Goal: Transaction & Acquisition: Purchase product/service

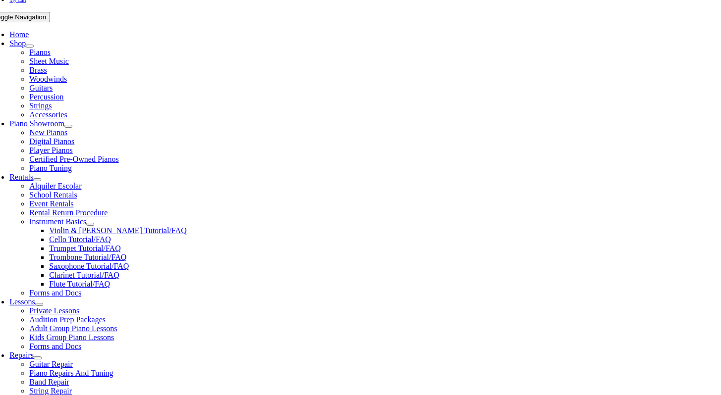
scroll to position [246, 0]
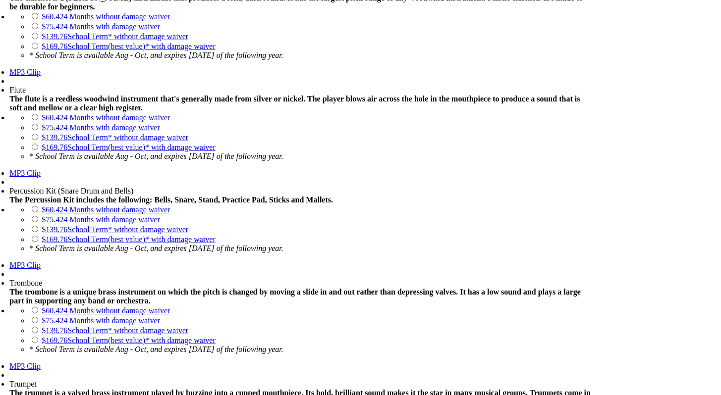
scroll to position [815, 0]
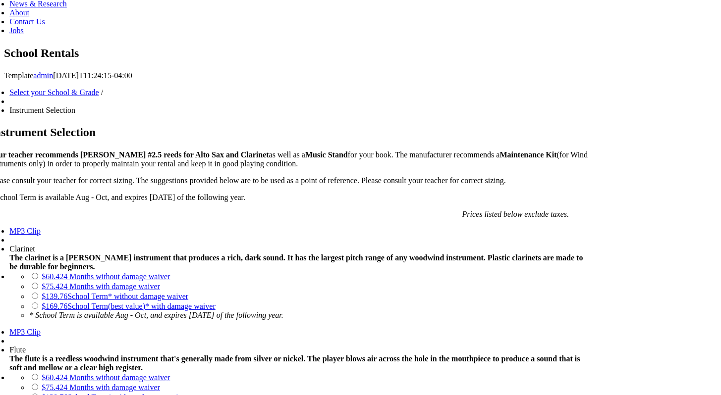
scroll to position [587, 0]
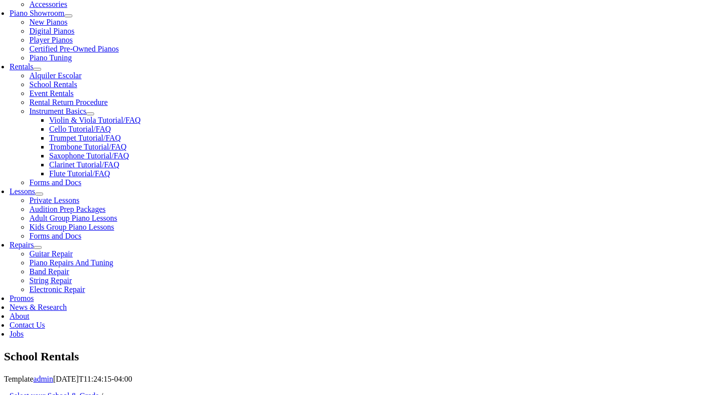
scroll to position [301, 0]
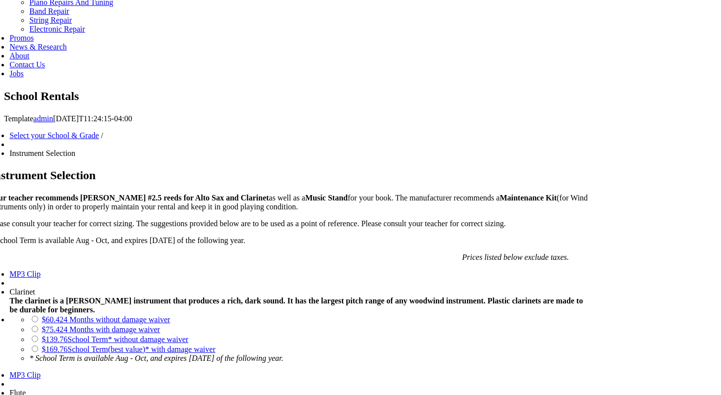
scroll to position [558, 0]
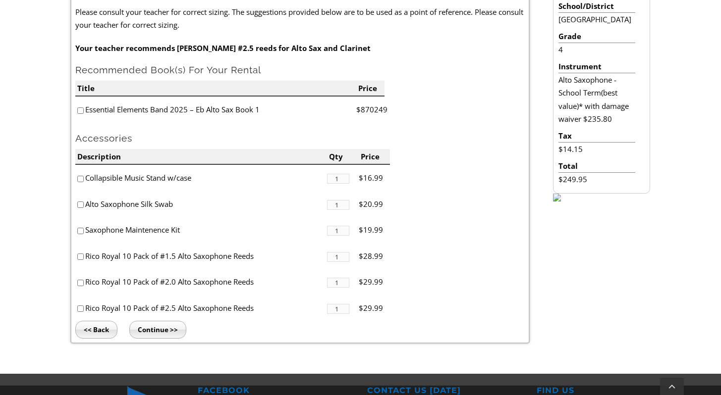
scroll to position [309, 0]
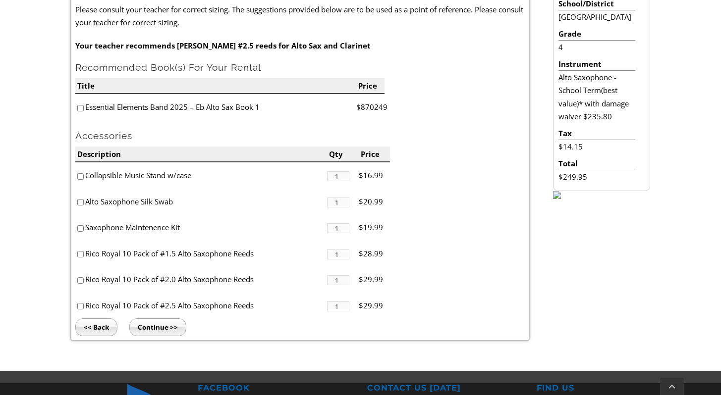
click at [81, 109] on input"] "checkbox" at bounding box center [80, 108] width 6 height 6
click at [80, 107] on input"] "checkbox" at bounding box center [80, 108] width 6 height 6
checkbox input"] "false"
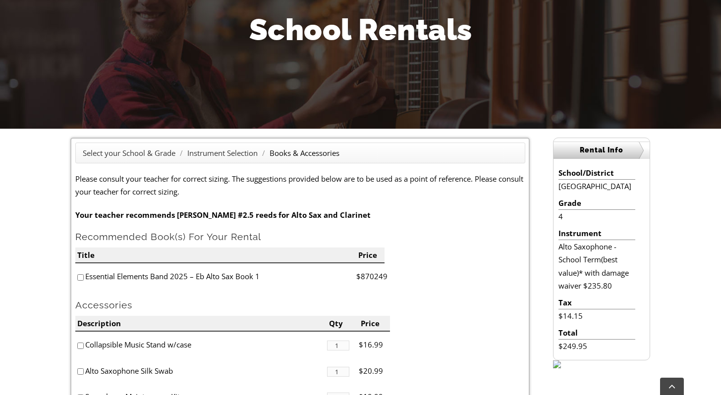
scroll to position [0, 0]
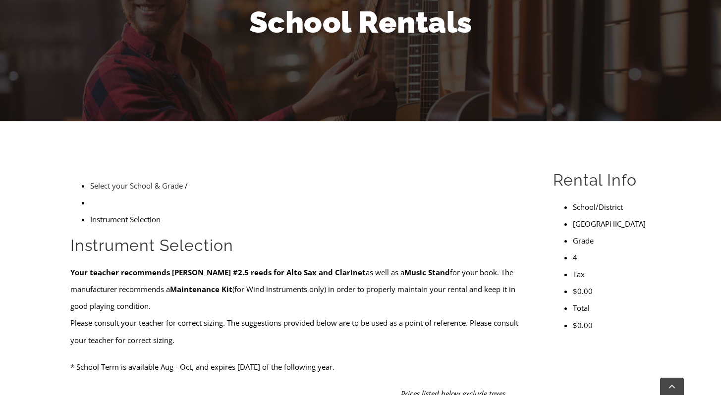
scroll to position [15, 0]
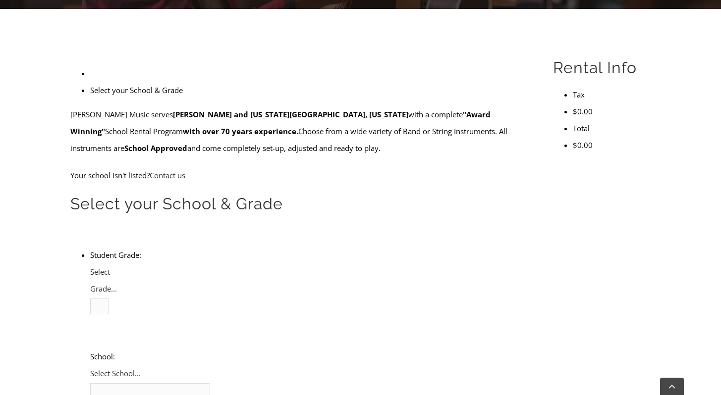
scroll to position [272, 0]
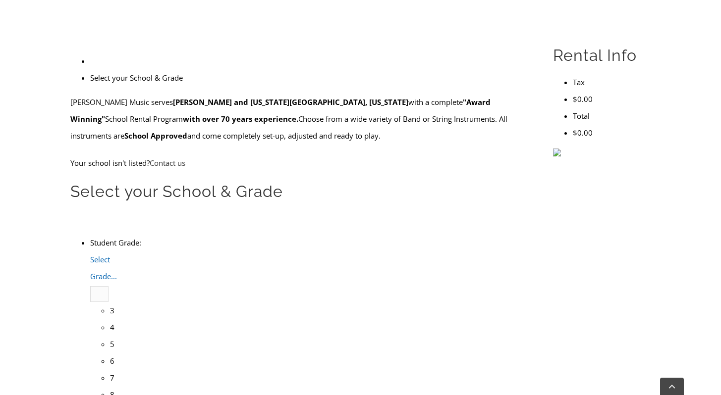
click at [117, 255] on span "Select Grade..." at bounding box center [103, 268] width 27 height 27
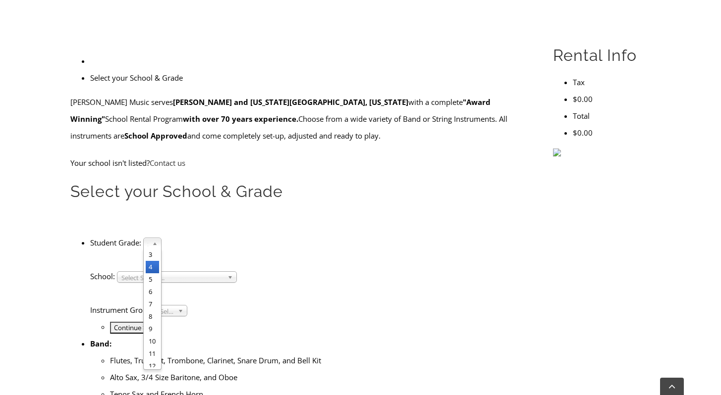
click at [159, 261] on li "4" at bounding box center [152, 267] width 13 height 12
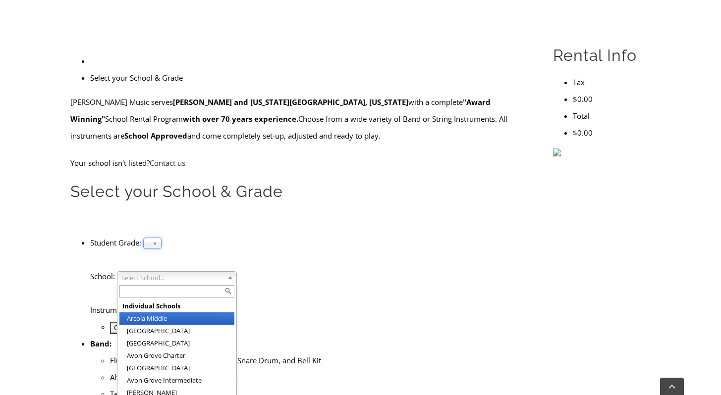
click at [223, 272] on span "Select School..." at bounding box center [172, 278] width 102 height 12
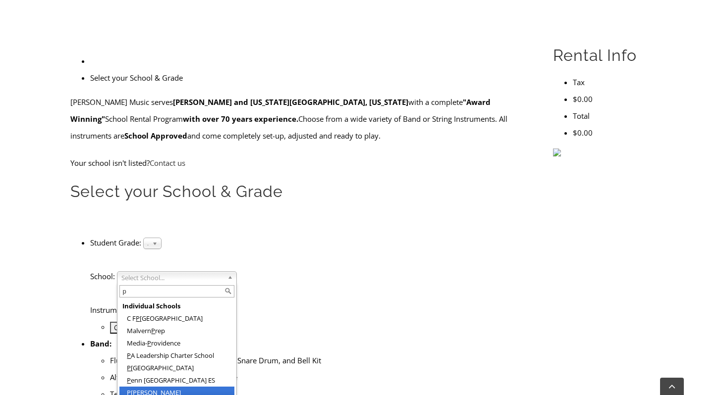
type input "p"
click at [214, 387] on li "P enn Wood Elementary" at bounding box center [176, 397] width 115 height 20
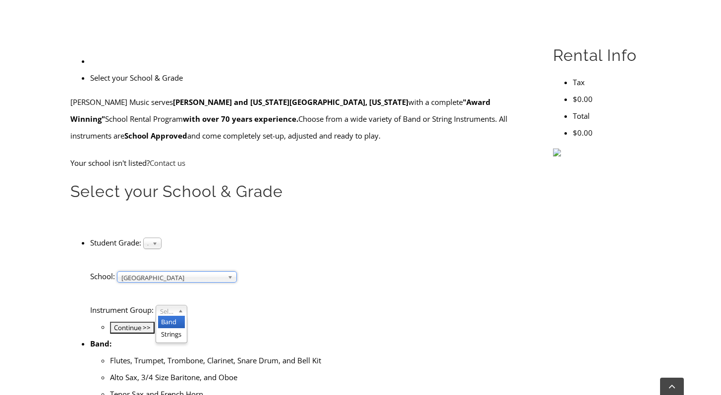
click at [187, 306] on b at bounding box center [182, 311] width 9 height 10
click at [185, 316] on li "Band" at bounding box center [171, 322] width 27 height 12
click at [155, 322] on input "Continue >>" at bounding box center [132, 328] width 45 height 12
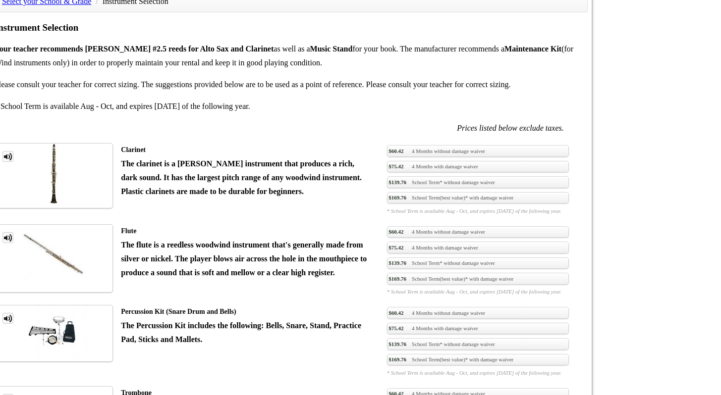
scroll to position [695, 0]
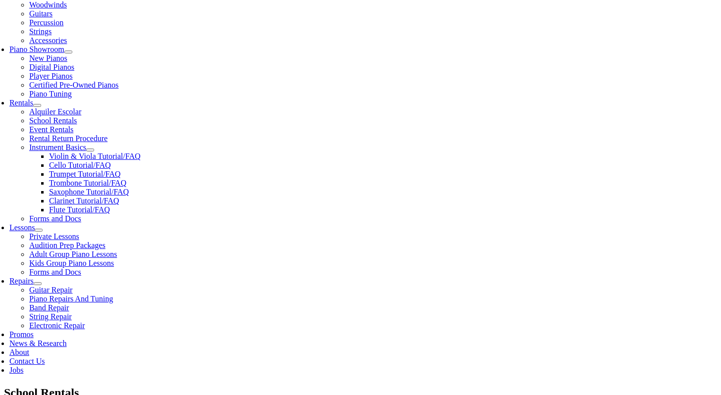
scroll to position [262, 0]
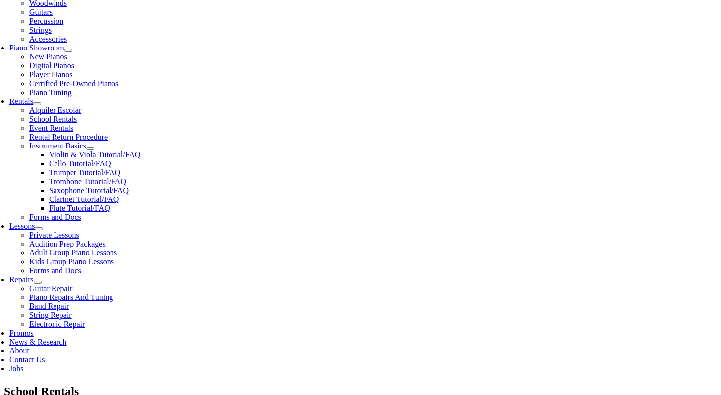
checkbox input"] "true"
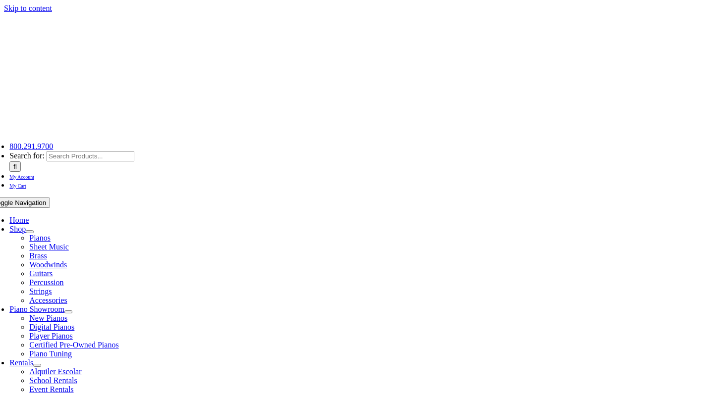
type input "1"
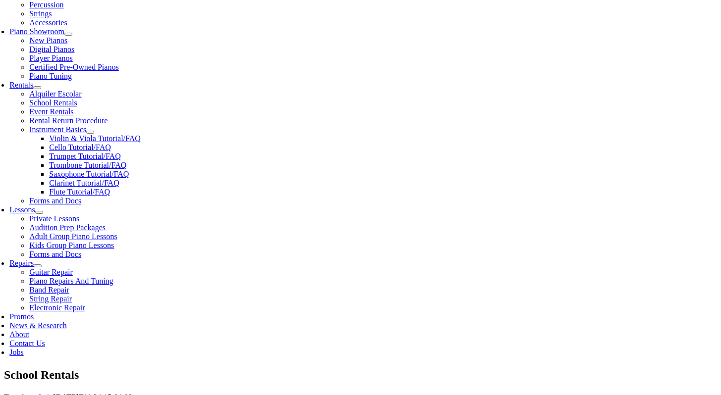
scroll to position [281, 0]
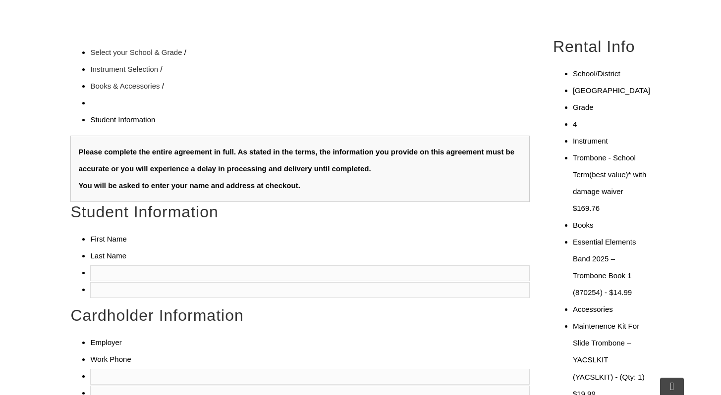
click at [99, 266] on input "text" at bounding box center [309, 274] width 439 height 16
type input "[PERSON_NAME]"
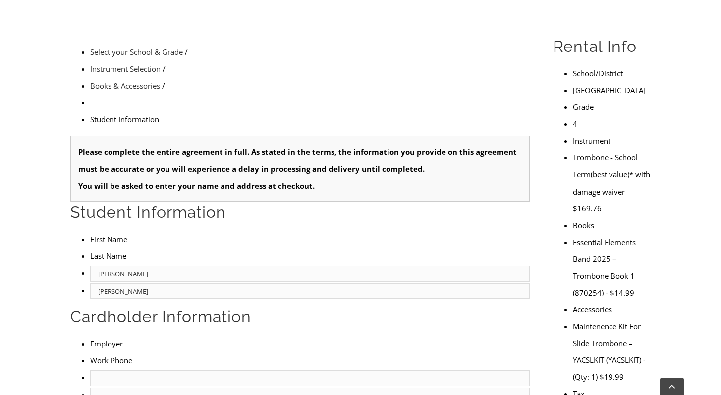
click at [90, 371] on input "text" at bounding box center [309, 379] width 439 height 16
click at [134, 335] on li "Employer" at bounding box center [309, 343] width 439 height 17
click at [116, 371] on input "text" at bounding box center [309, 379] width 439 height 16
type input "Bank of America"
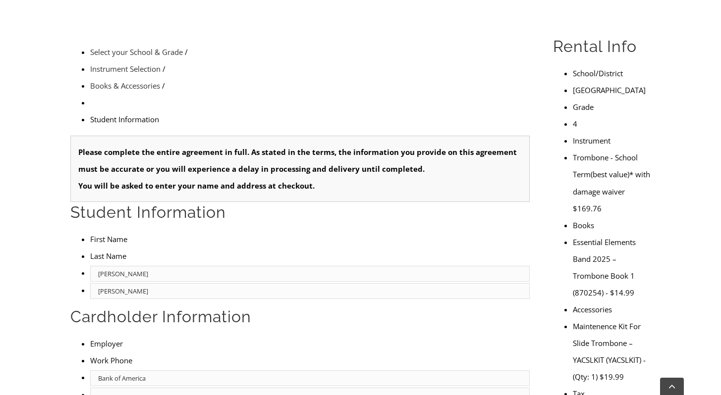
type input "26948886"
type input "mm/dd/yyyy"
drag, startPoint x: 133, startPoint y: 199, endPoint x: 47, endPoint y: 197, distance: 86.7
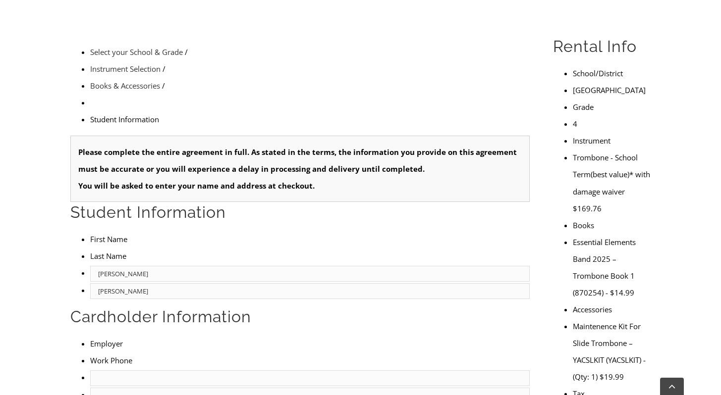
type input "11/01/1984"
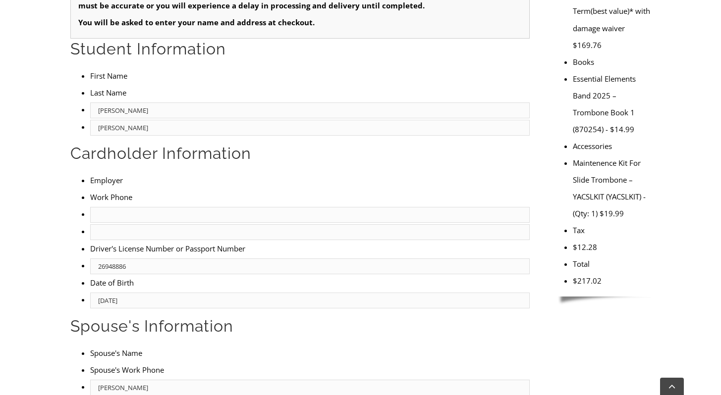
scroll to position [443, 0]
type input "Eric Chamness"
type input "Bank of America"
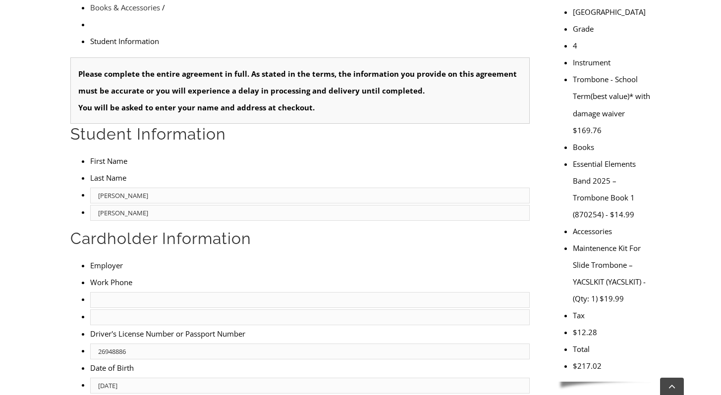
scroll to position [362, 0]
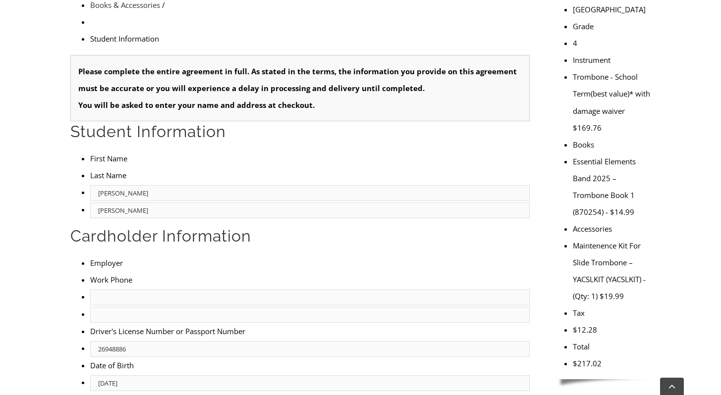
type input "267-228-3749"
click at [275, 307] on input "text" at bounding box center [309, 315] width 439 height 16
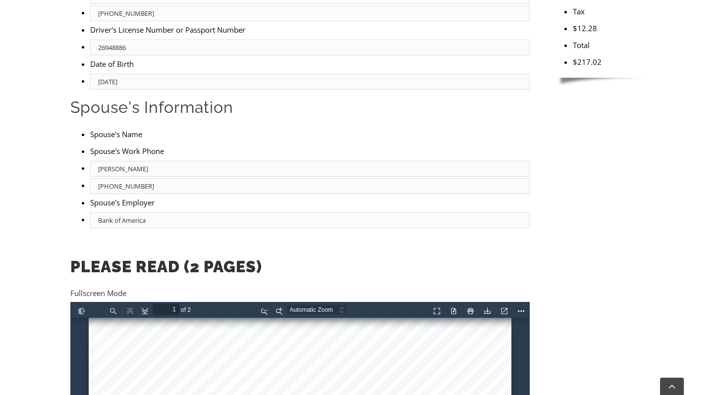
scroll to position [665, 0]
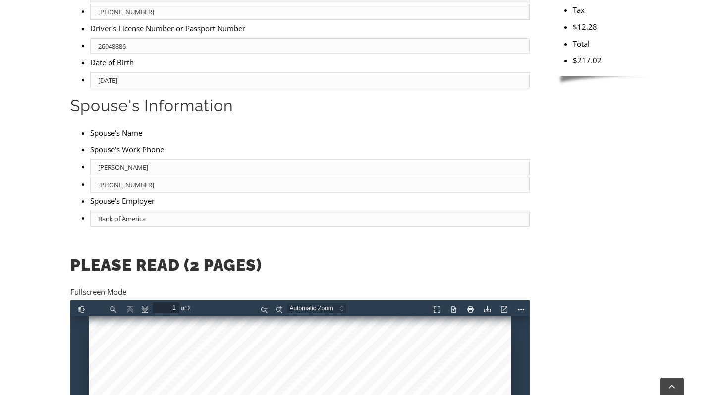
type input "484-357-5638"
type input "2"
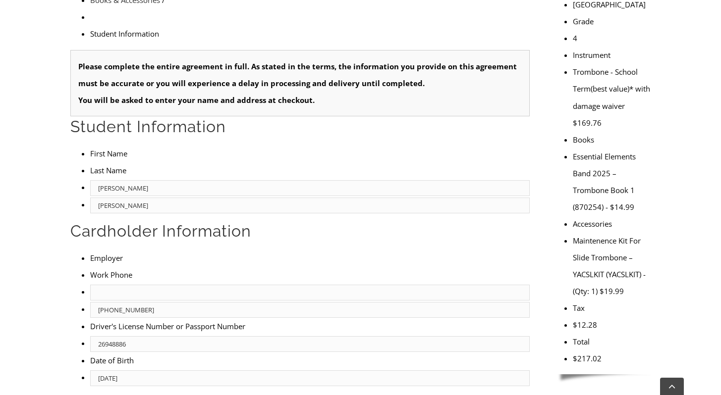
scroll to position [327, 0]
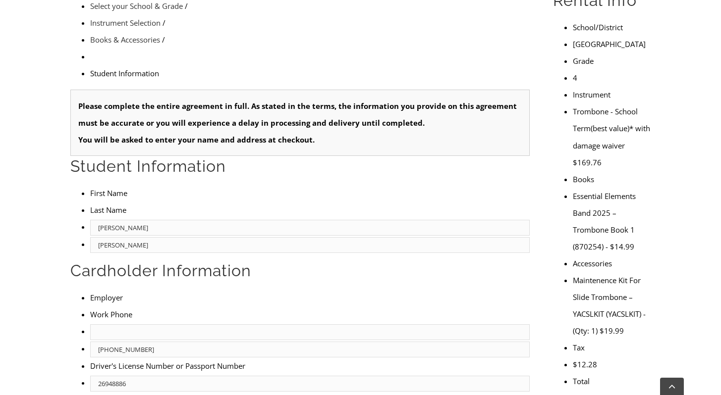
click at [135, 324] on input "text" at bounding box center [309, 332] width 439 height 16
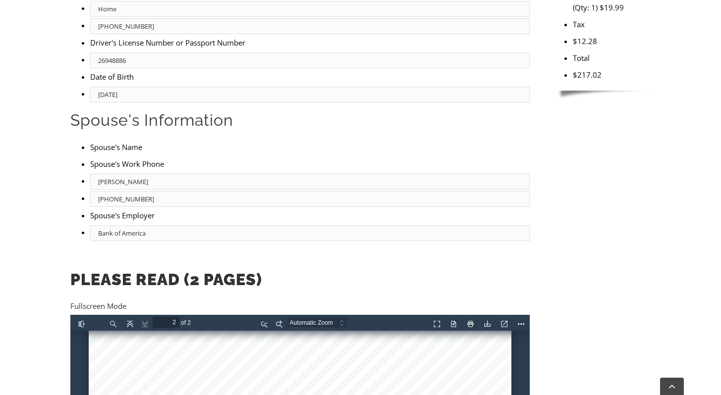
scroll to position [665, 0]
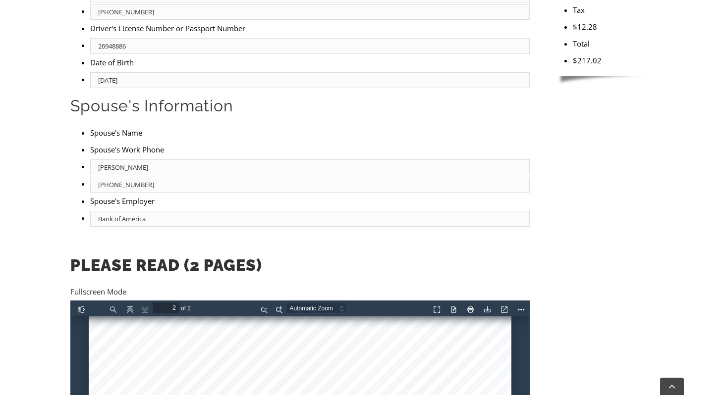
type input "Home"
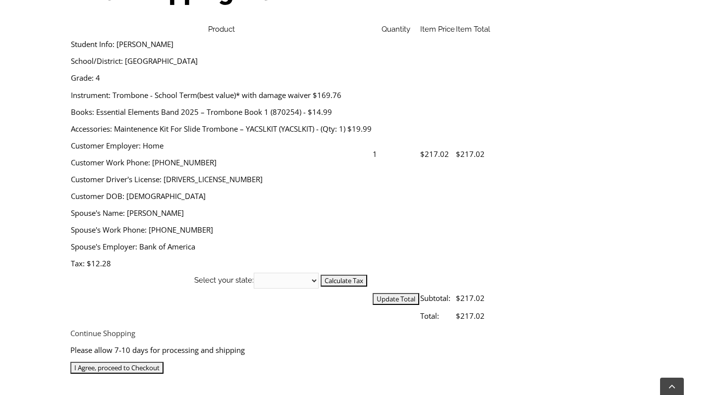
scroll to position [355, 0]
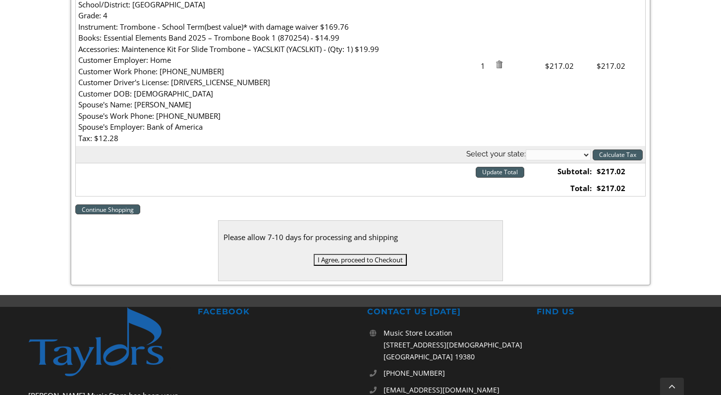
click at [586, 155] on select "Alabama Alaska Arizona Arkansas California Colorado Connecticut Delaware D. C. …" at bounding box center [558, 155] width 65 height 11
select select "PA"
click at [624, 156] on input "Calculate Tax" at bounding box center [617, 155] width 50 height 11
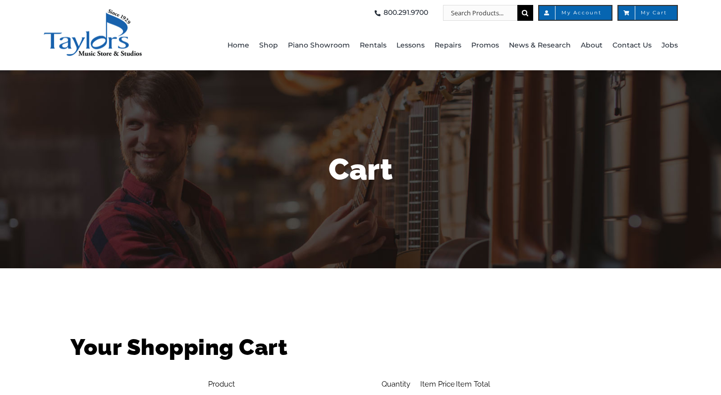
select select "PA"
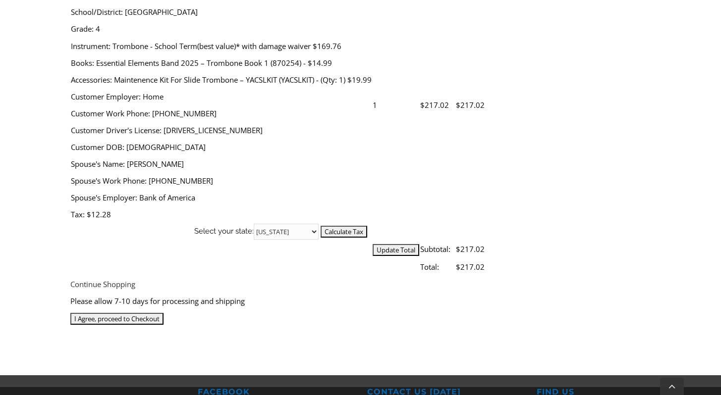
scroll to position [418, 0]
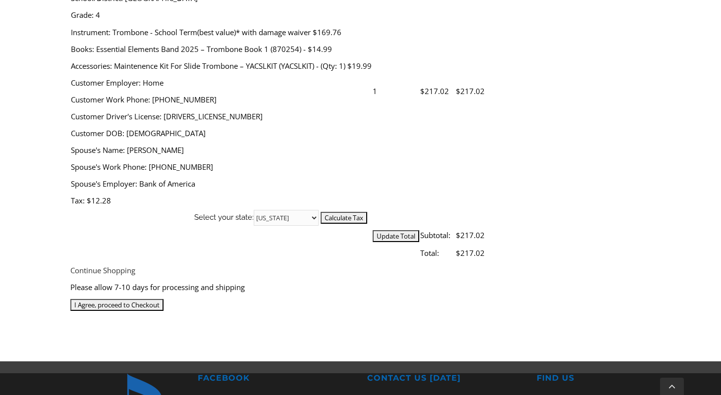
click at [163, 299] on input "I Agree, proceed to Checkout" at bounding box center [116, 305] width 93 height 12
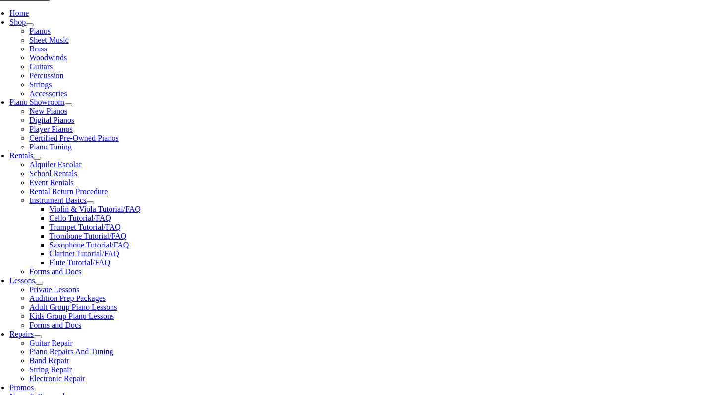
drag, startPoint x: 728, startPoint y: 83, endPoint x: 724, endPoint y: 191, distance: 107.6
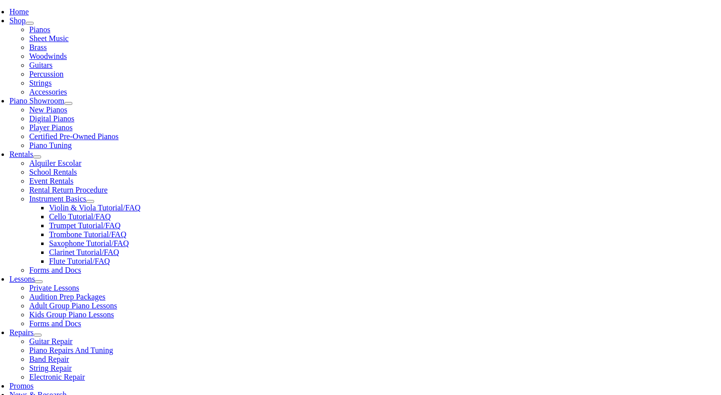
type input "[EMAIL_ADDRESS][DOMAIN_NAME]"
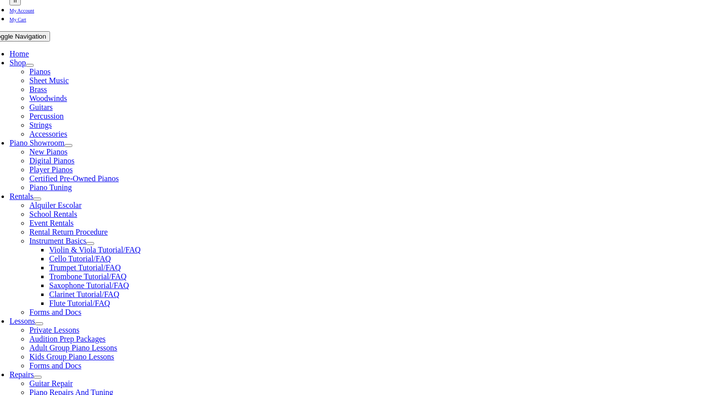
scroll to position [168, 0]
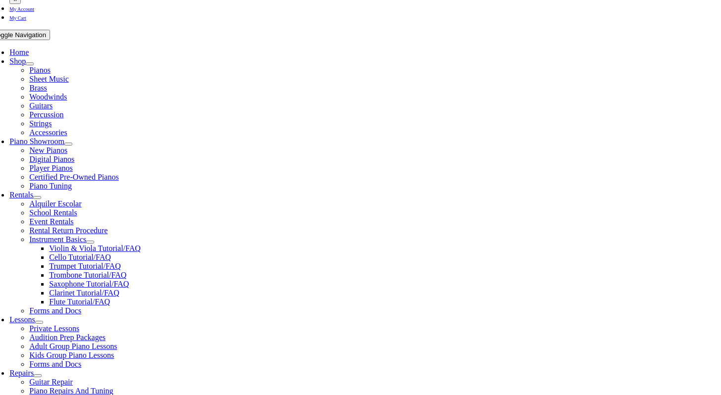
type input "[EMAIL_ADDRESS][DOMAIN_NAME]"
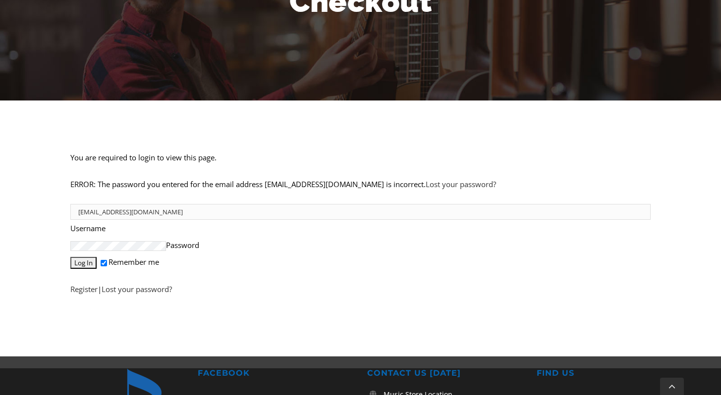
click at [96, 257] on input "Log In" at bounding box center [83, 263] width 26 height 12
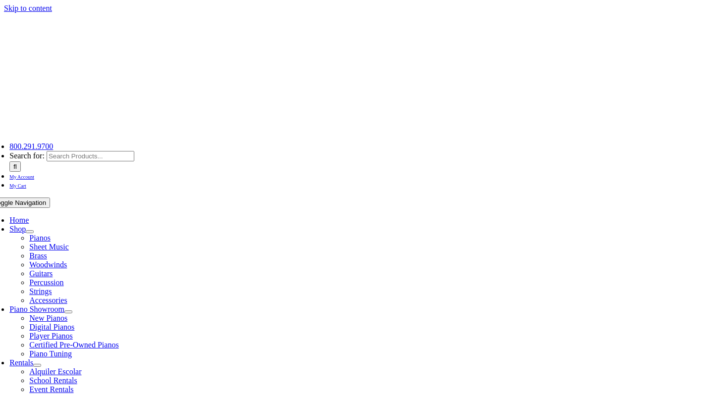
select select
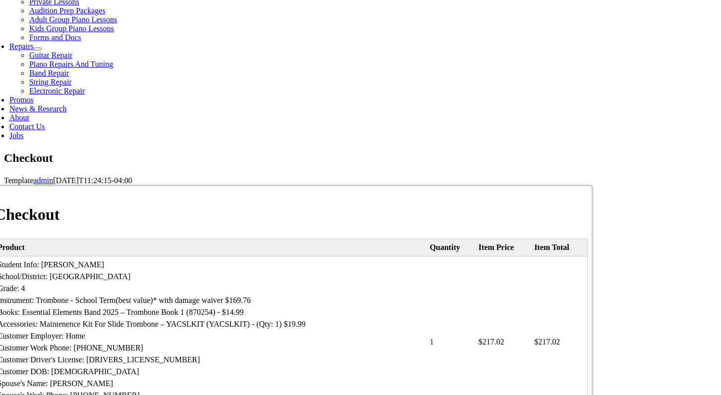
scroll to position [495, 0]
type input "[PERSON_NAME]"
type input "[STREET_ADDRESS]"
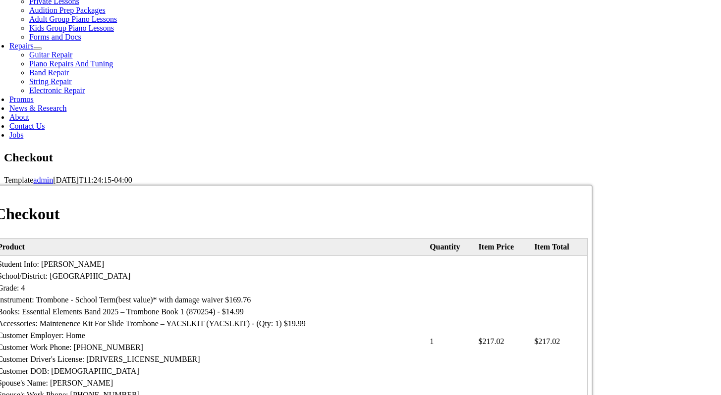
type input "[PERSON_NAME] [PERSON_NAME]"
select select "PA"
type input "19342"
type input "4843575638"
type input "[EMAIL_ADDRESS][DOMAIN_NAME]"
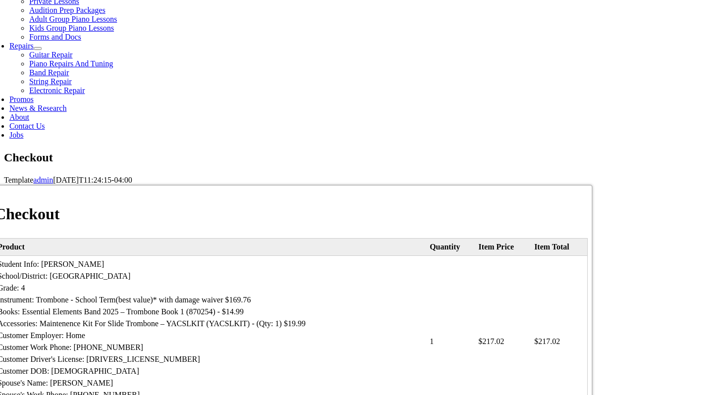
select select "visa"
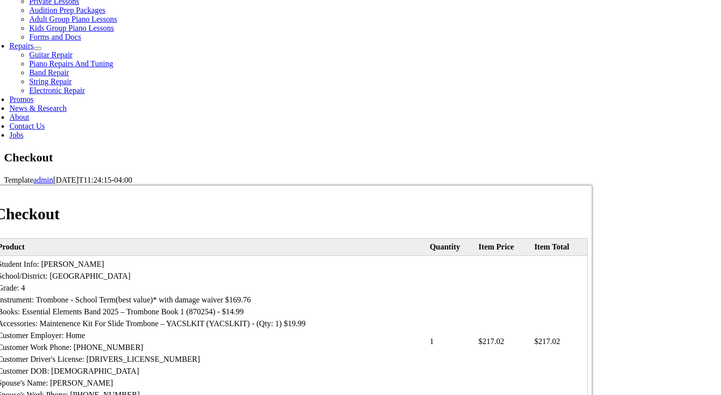
type input "[CREDIT_CARD_NUMBER]"
select select "07"
select select "2028"
type input "714"
